Goal: Find specific page/section

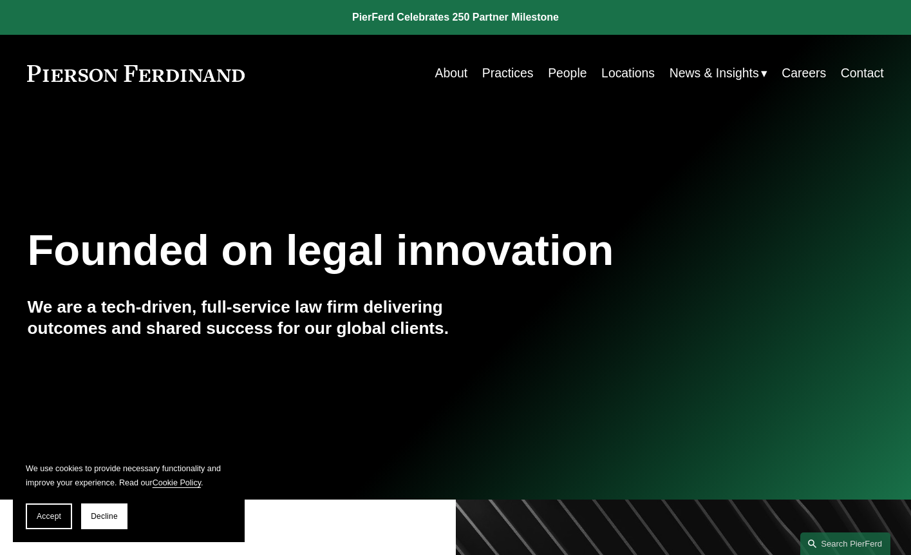
click at [803, 75] on link "Careers" at bounding box center [804, 73] width 44 height 25
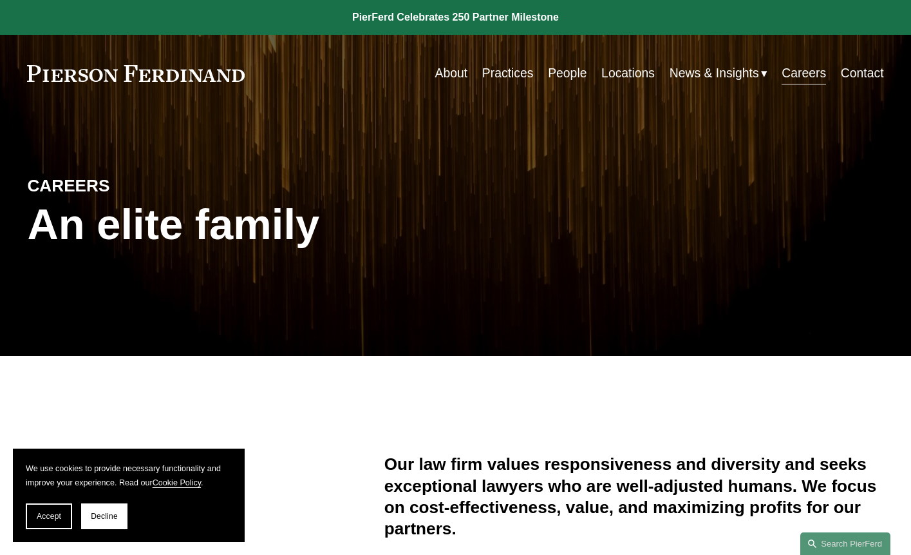
click at [626, 72] on link "Locations" at bounding box center [628, 73] width 53 height 25
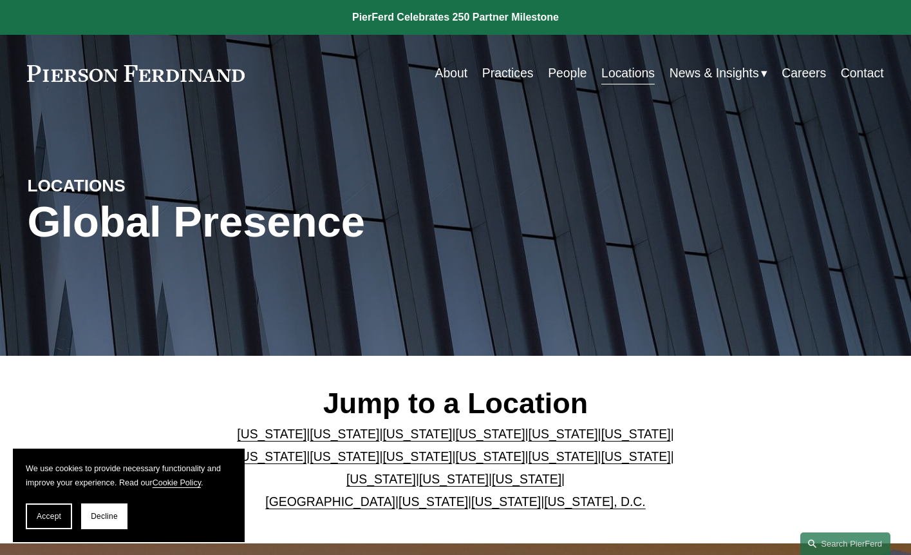
click at [812, 65] on link "Careers" at bounding box center [804, 73] width 44 height 25
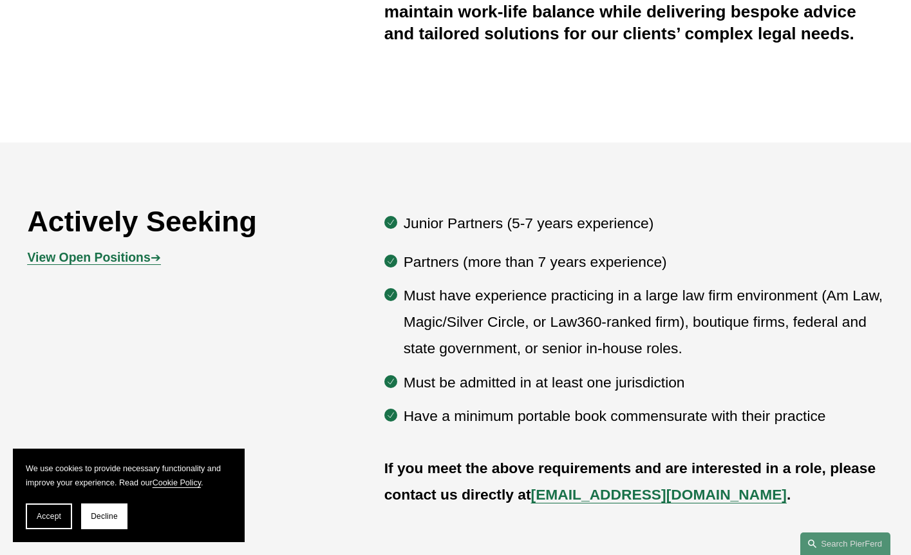
scroll to position [566, 0]
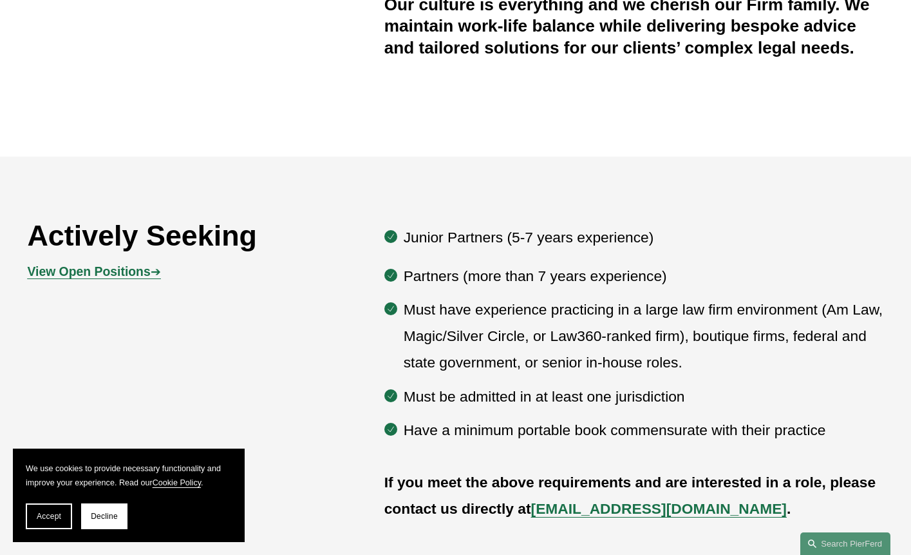
click at [130, 271] on strong "View Open Positions" at bounding box center [88, 271] width 123 height 14
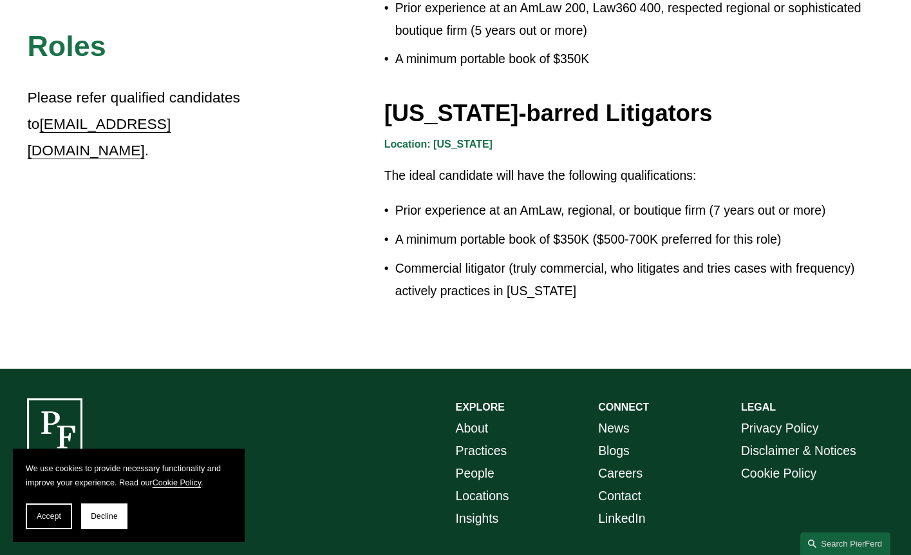
scroll to position [2208, 0]
